Goal: Browse casually

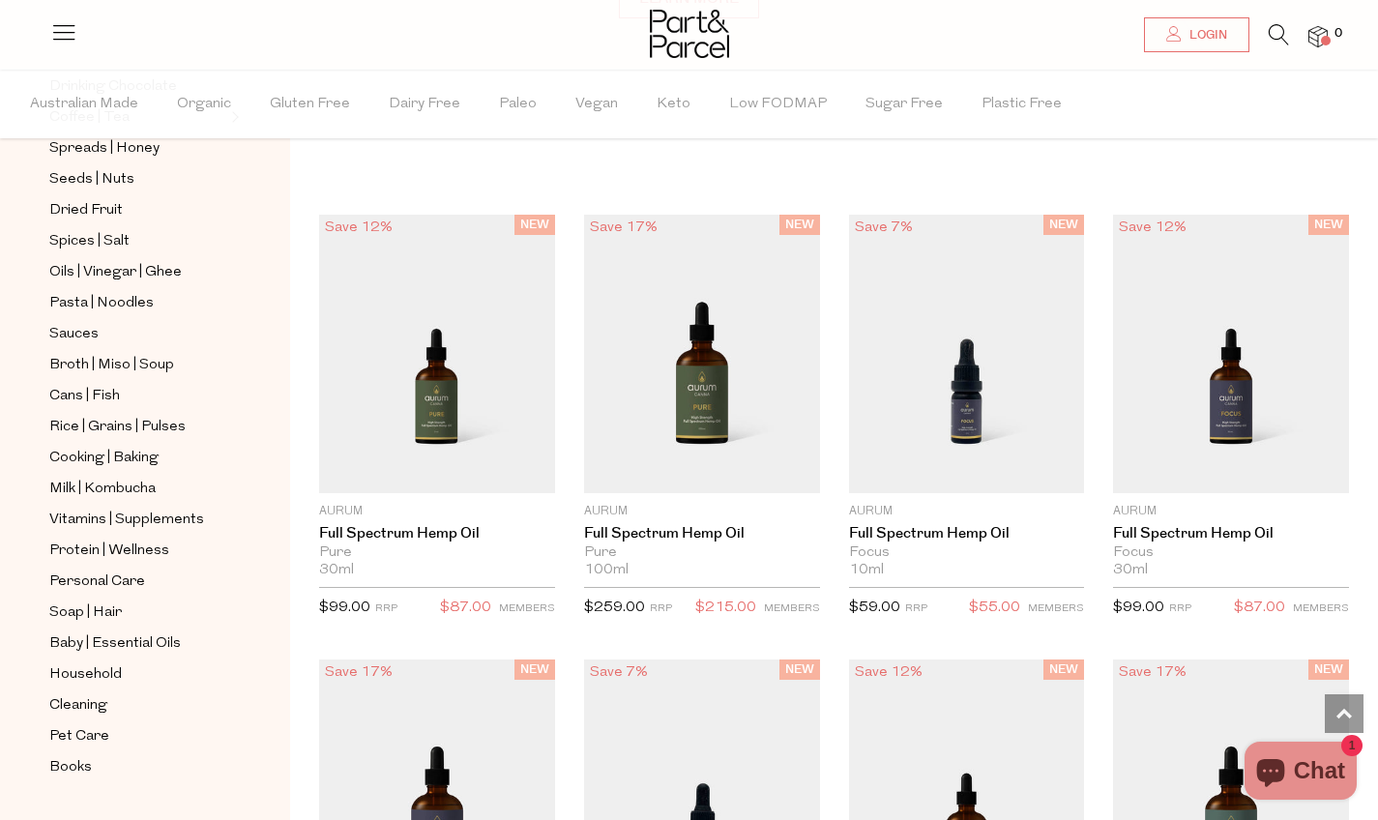
scroll to position [517, 0]
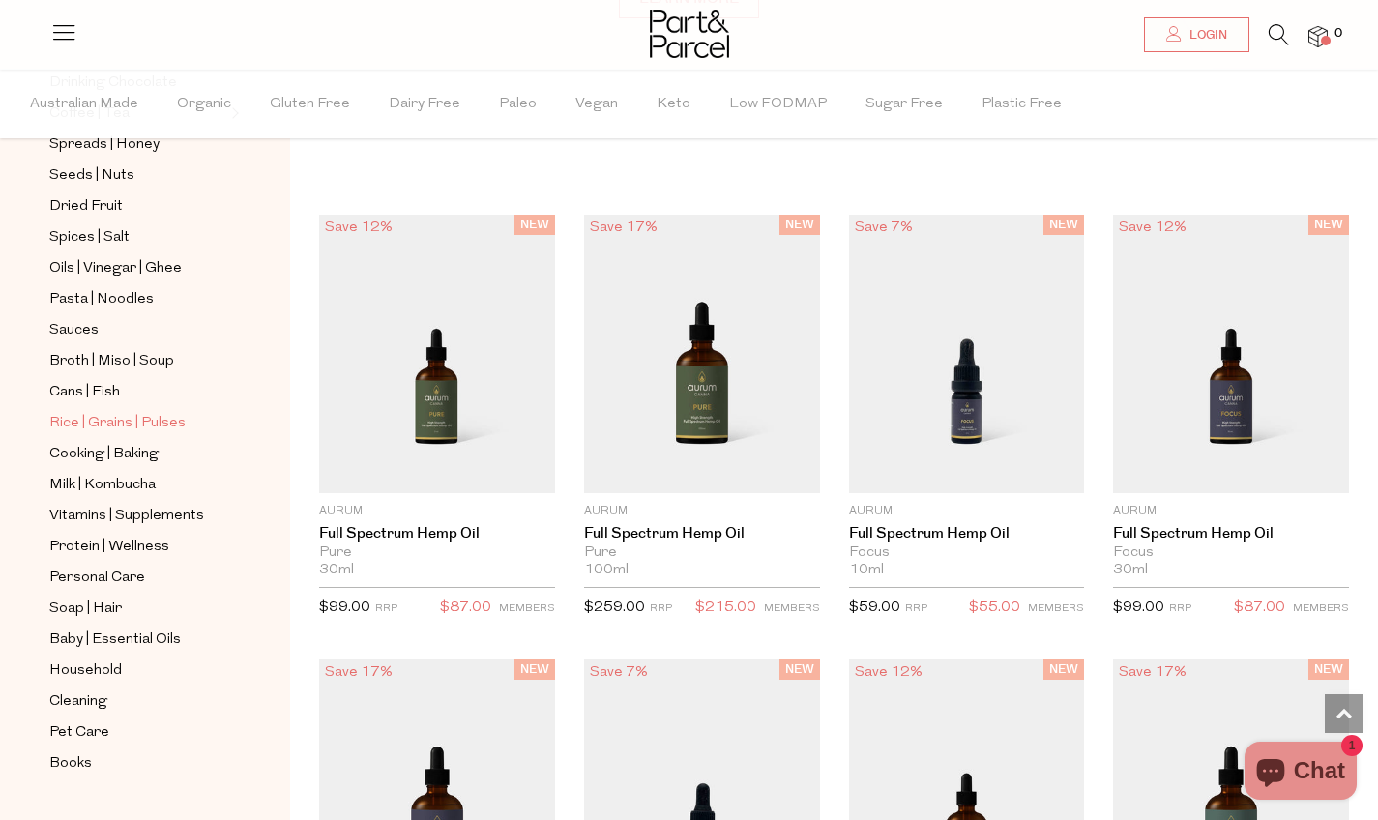
click at [83, 423] on span "Rice | Grains | Pulses" at bounding box center [117, 423] width 136 height 23
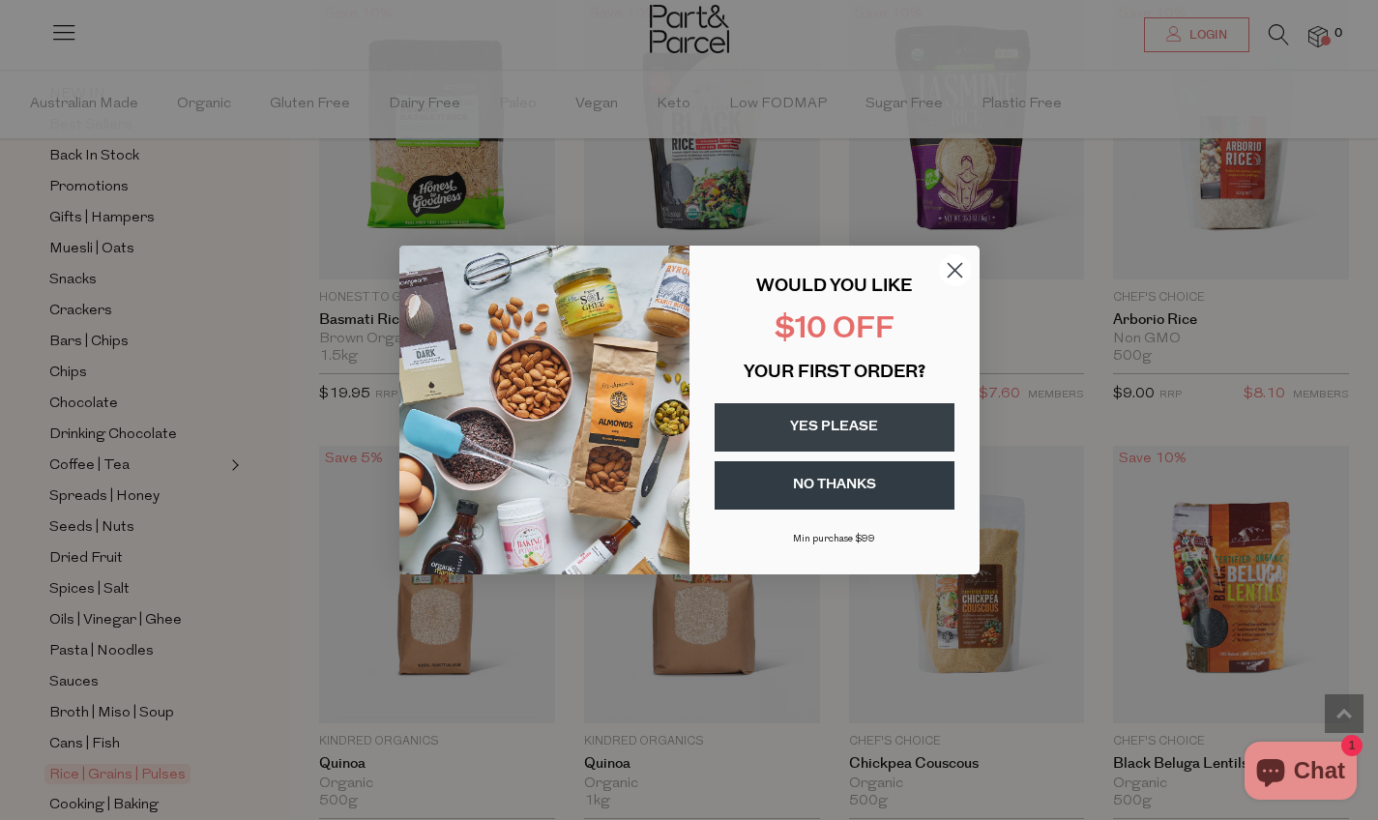
scroll to position [1736, 0]
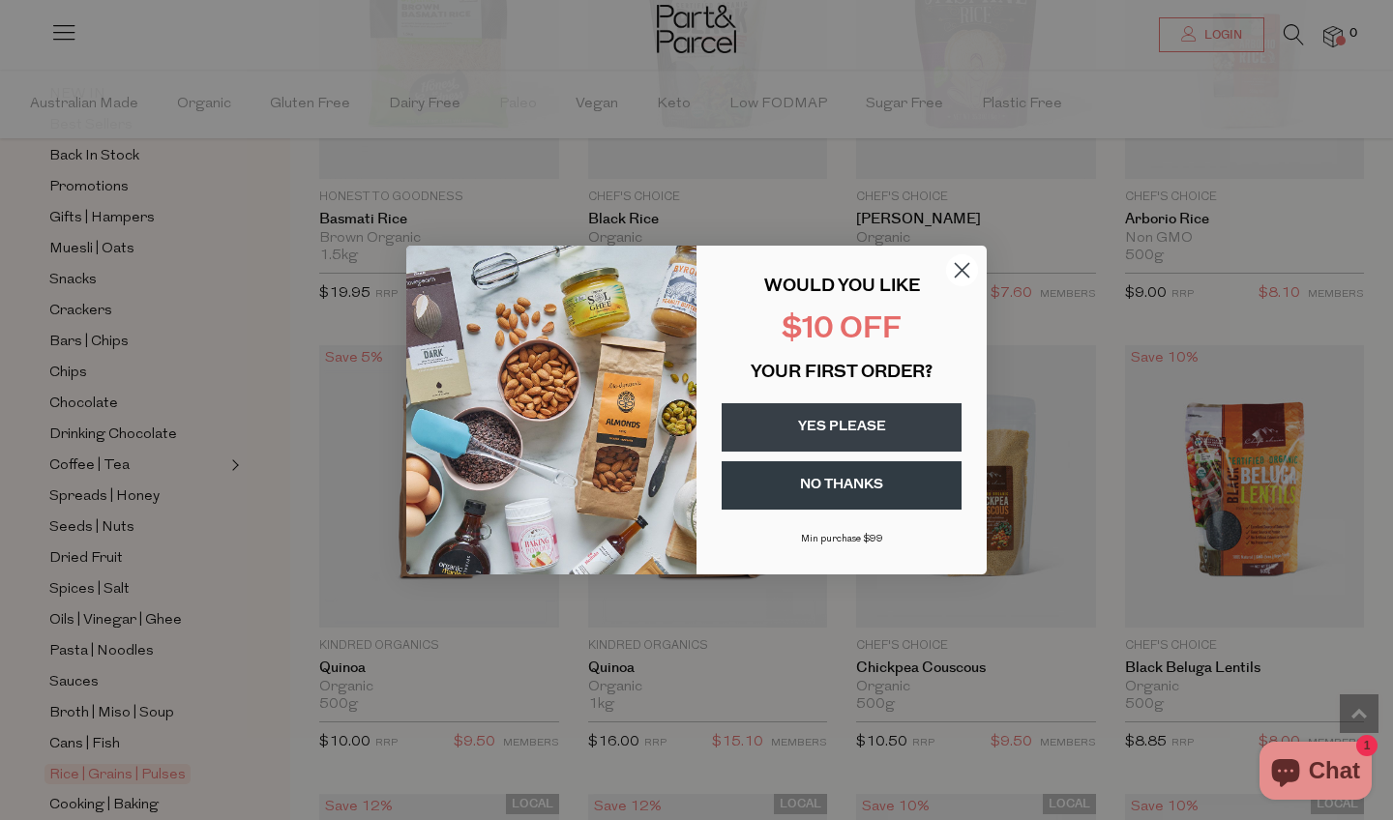
click at [947, 267] on circle "Close dialog" at bounding box center [962, 270] width 32 height 32
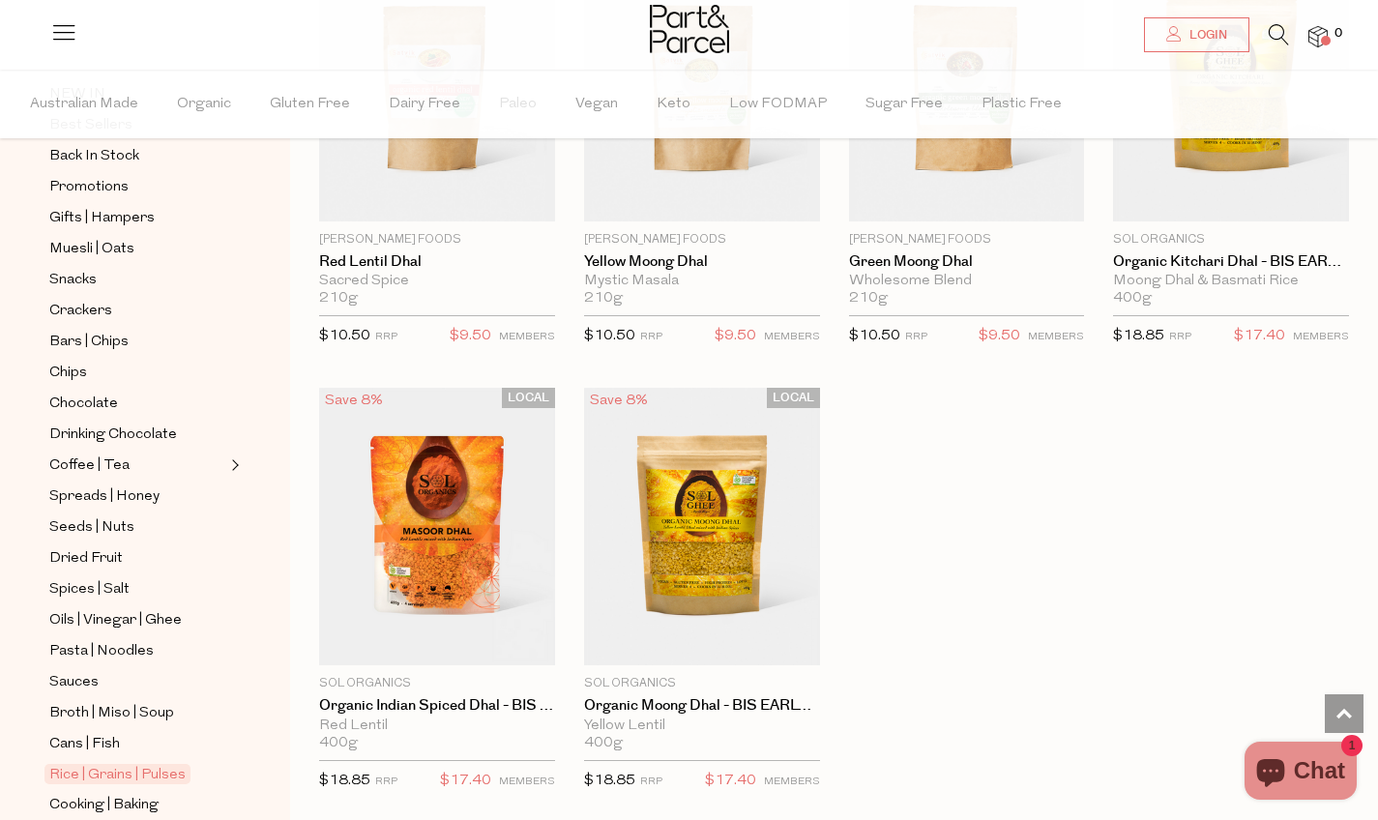
scroll to position [3906, 0]
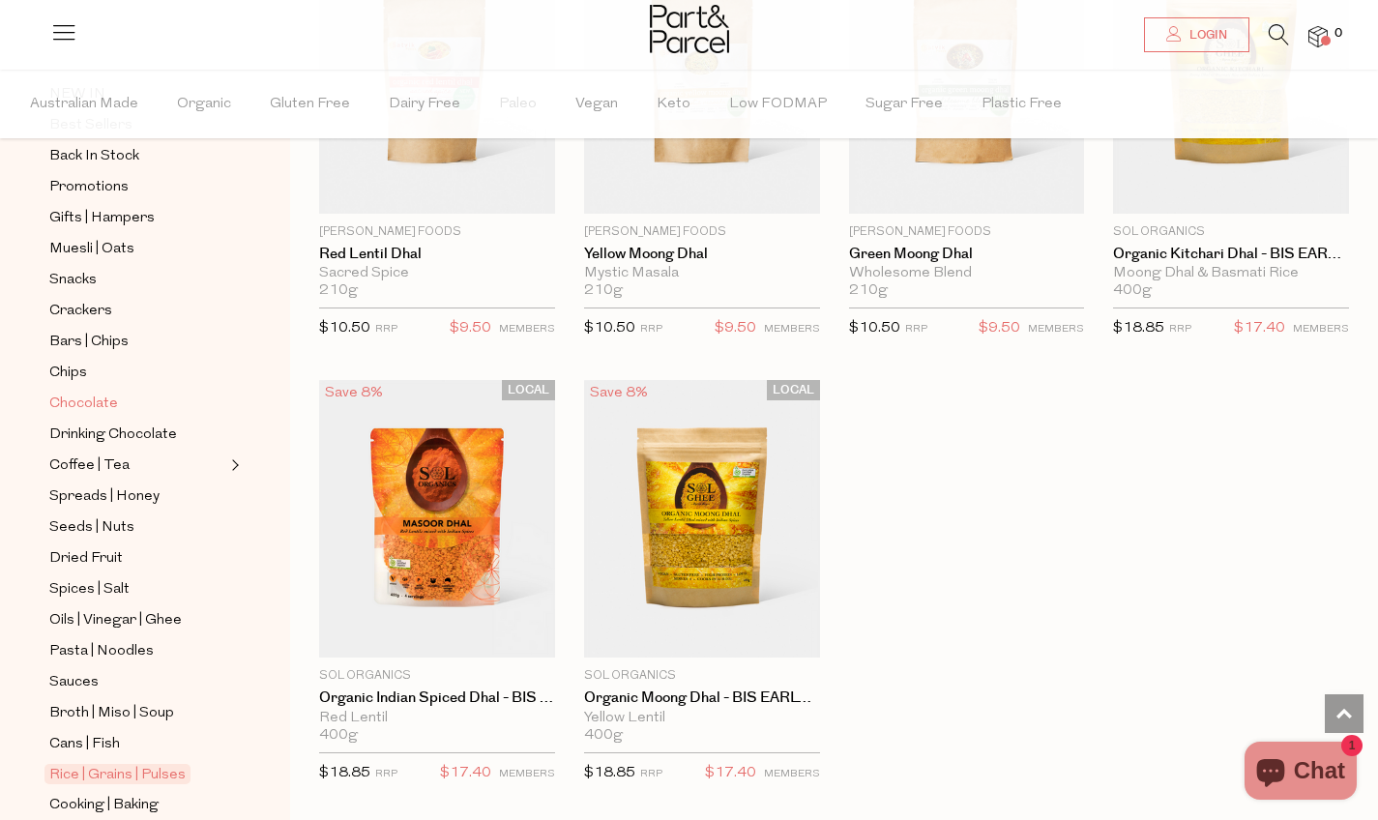
click at [74, 400] on span "Chocolate" at bounding box center [83, 404] width 69 height 23
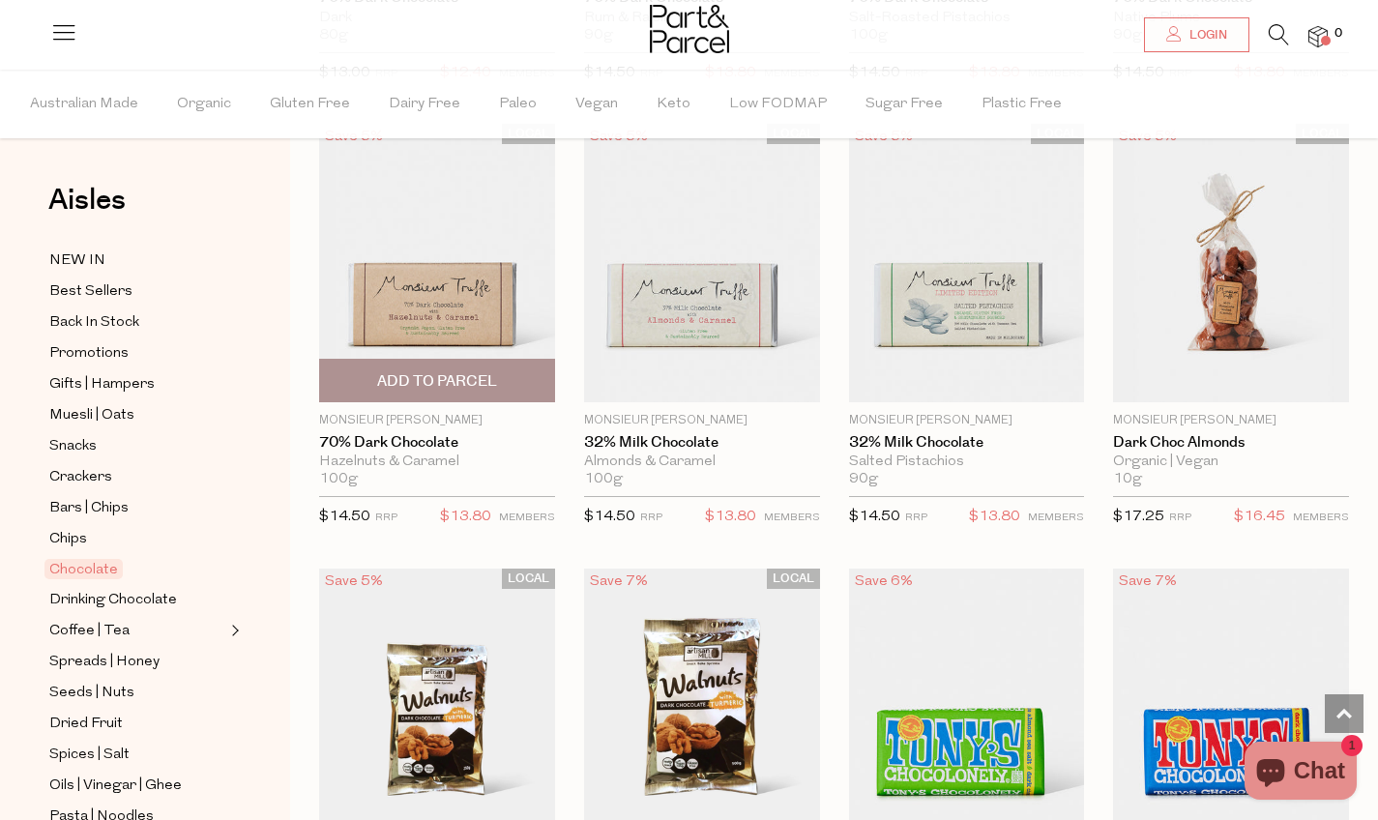
scroll to position [3736, 4]
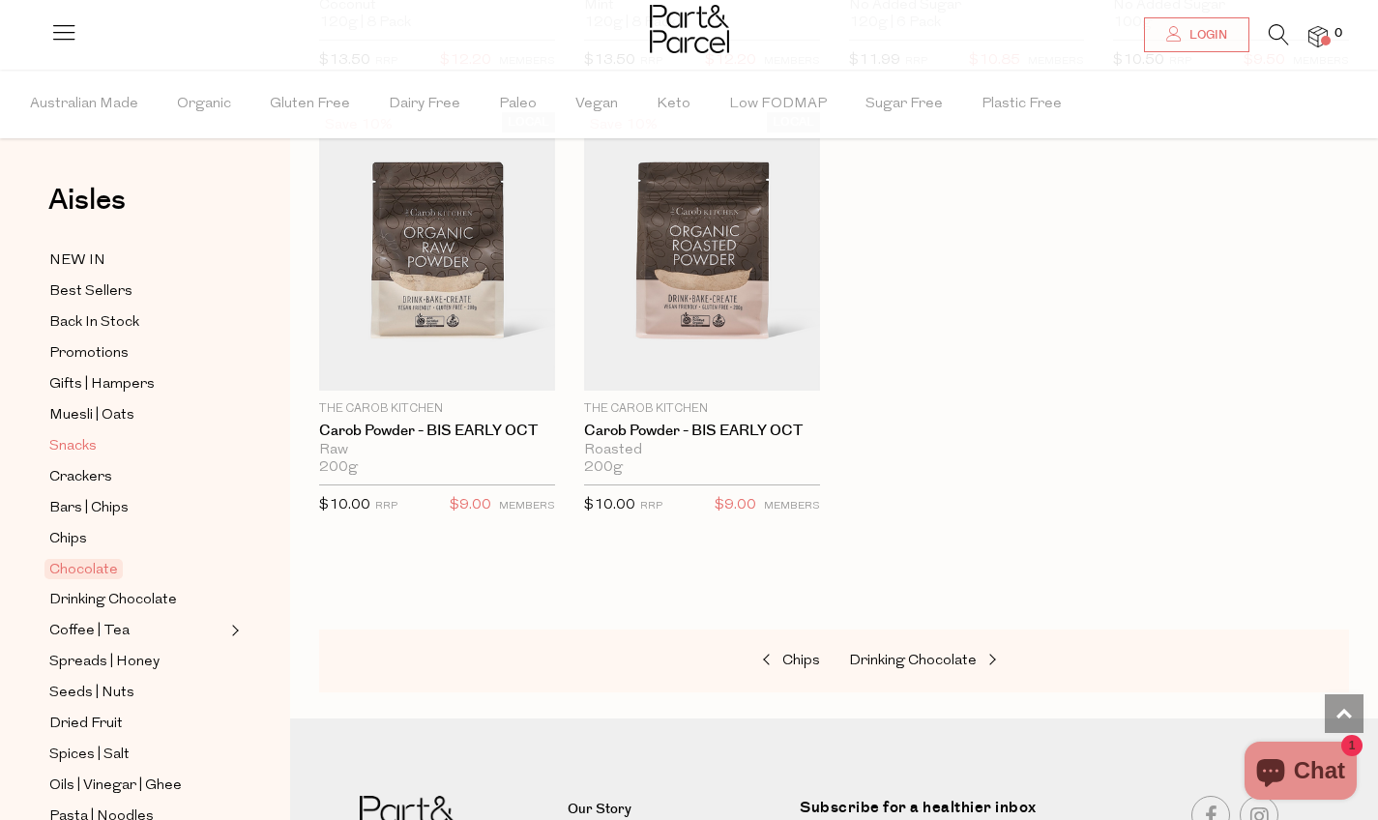
click at [82, 443] on span "Snacks" at bounding box center [72, 446] width 47 height 23
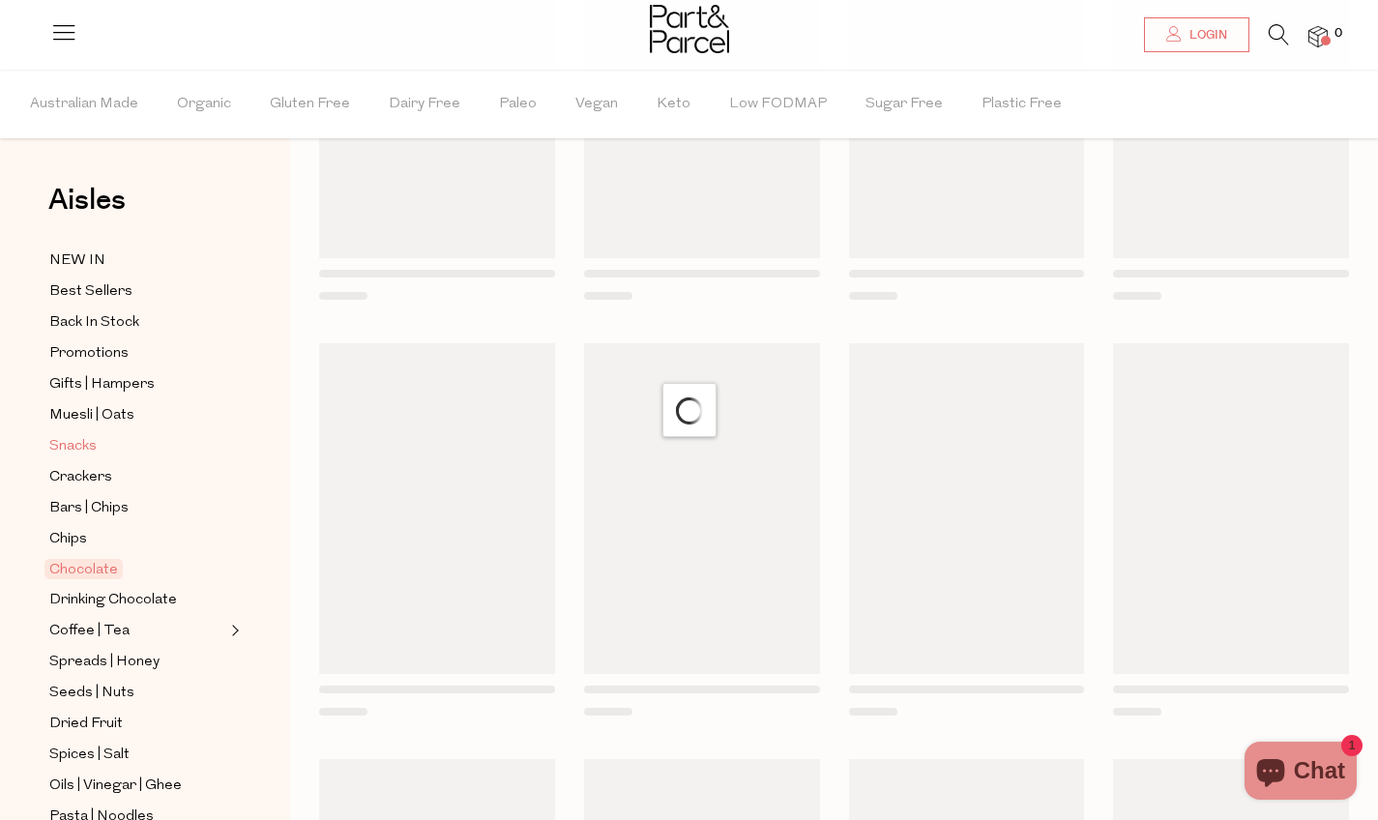
scroll to position [0, 4]
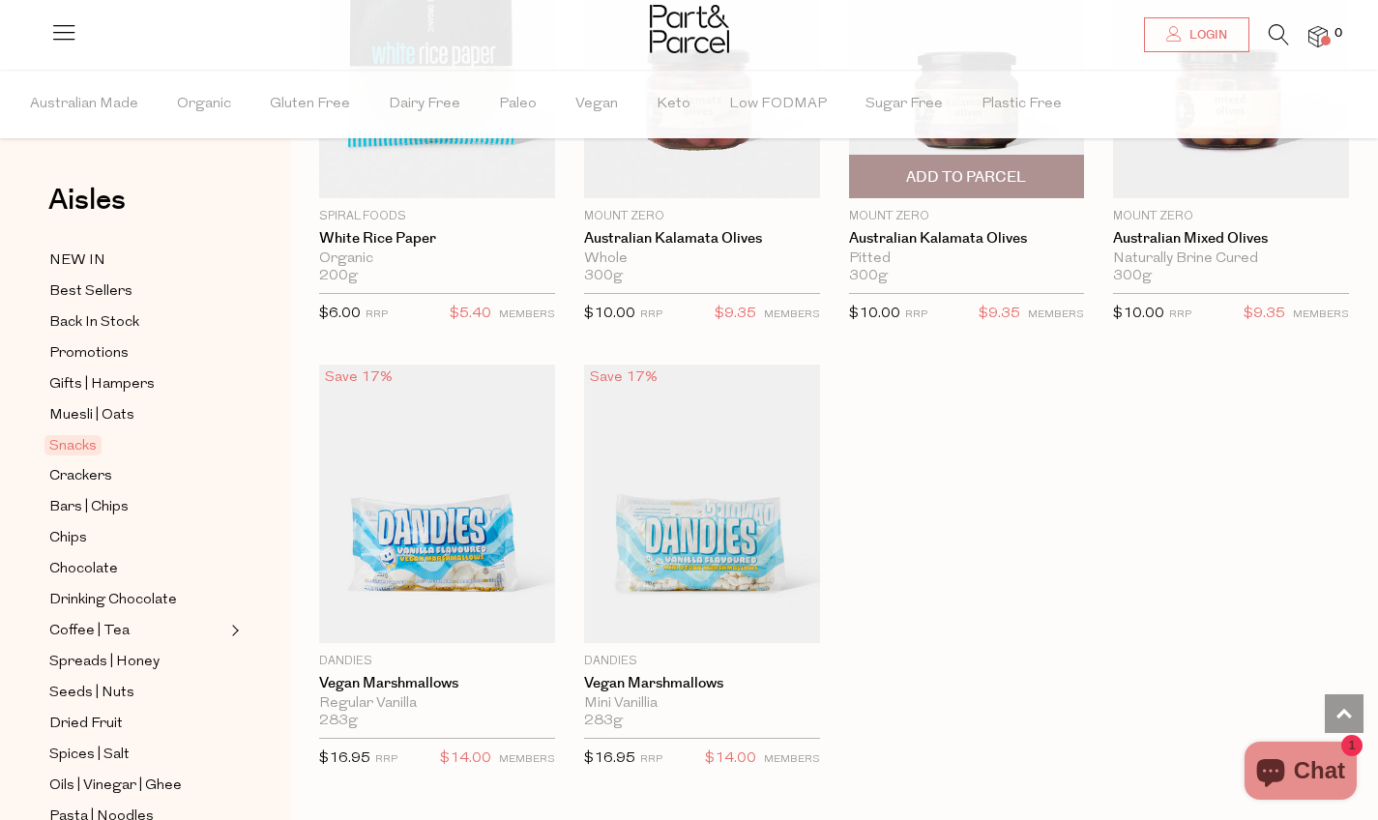
scroll to position [7462, 5]
